Goal: Information Seeking & Learning: Learn about a topic

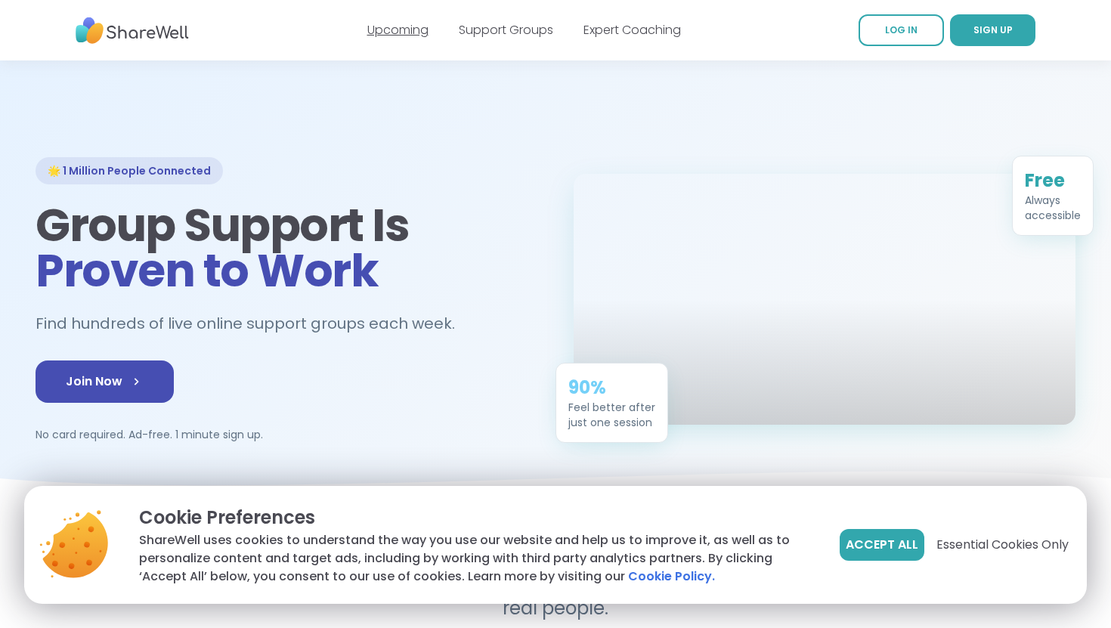
click at [418, 33] on link "Upcoming" at bounding box center [397, 29] width 61 height 17
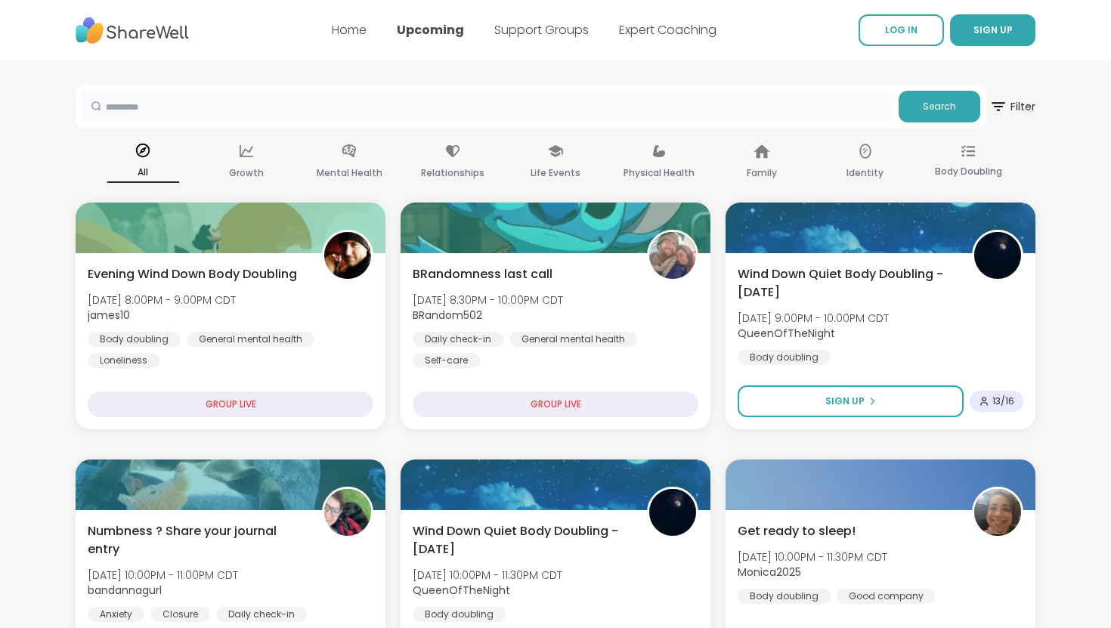
click at [375, 99] on input "text" at bounding box center [487, 106] width 811 height 30
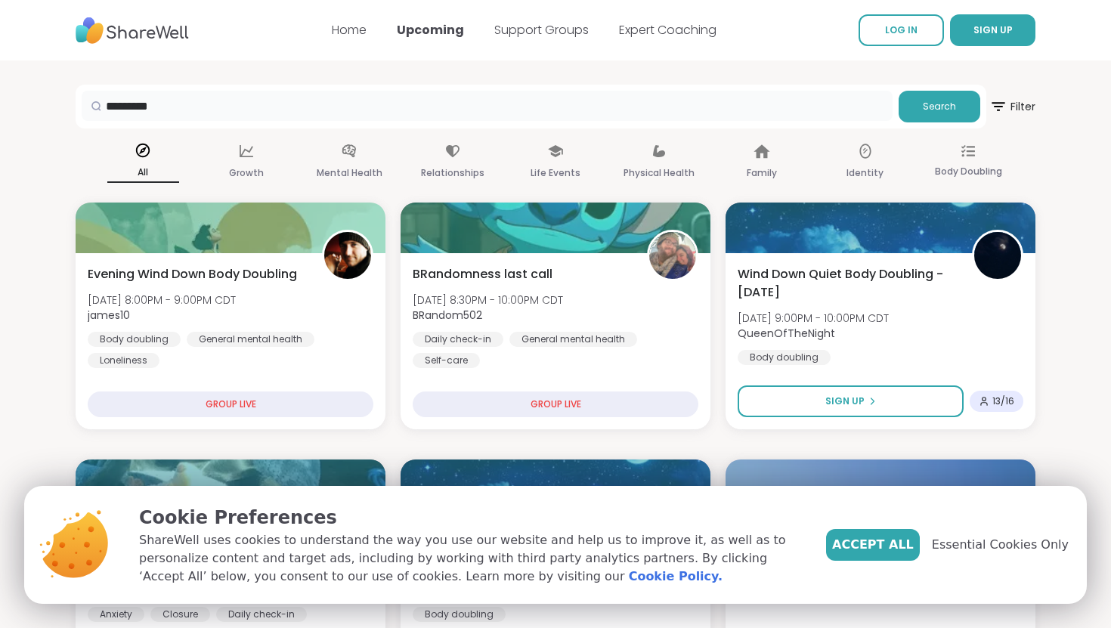
type input "*********"
